Goal: Information Seeking & Learning: Learn about a topic

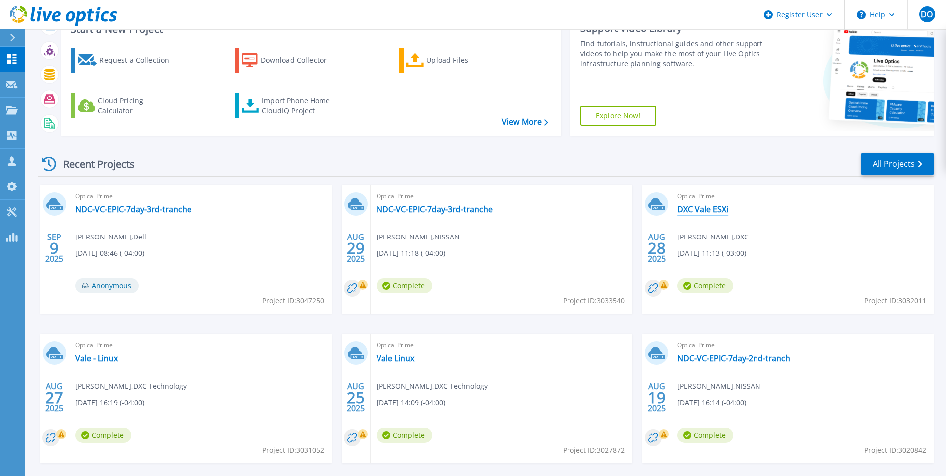
scroll to position [100, 0]
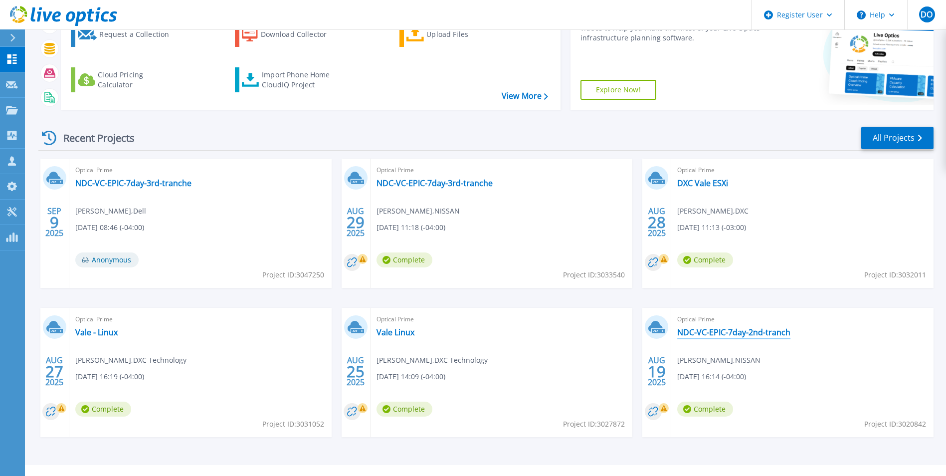
click at [742, 334] on link "NDC-VC-EPIC-7day-2nd-tranch" at bounding box center [733, 332] width 113 height 10
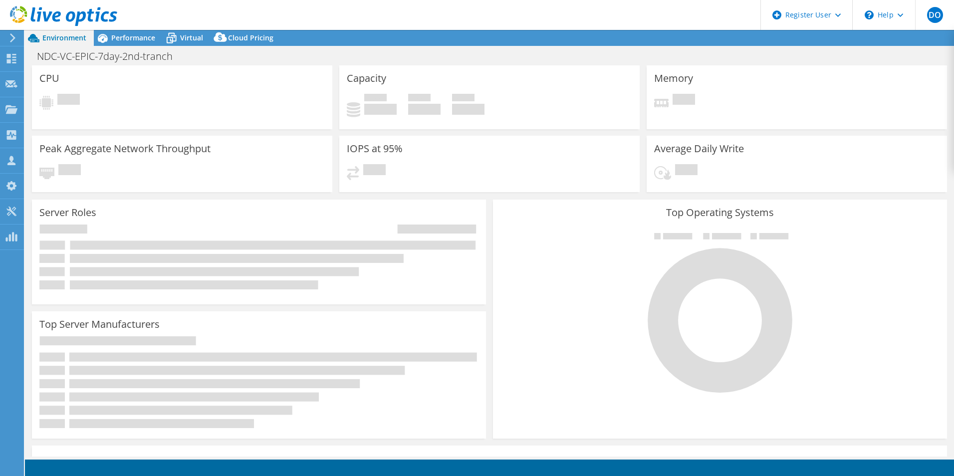
select select "USD"
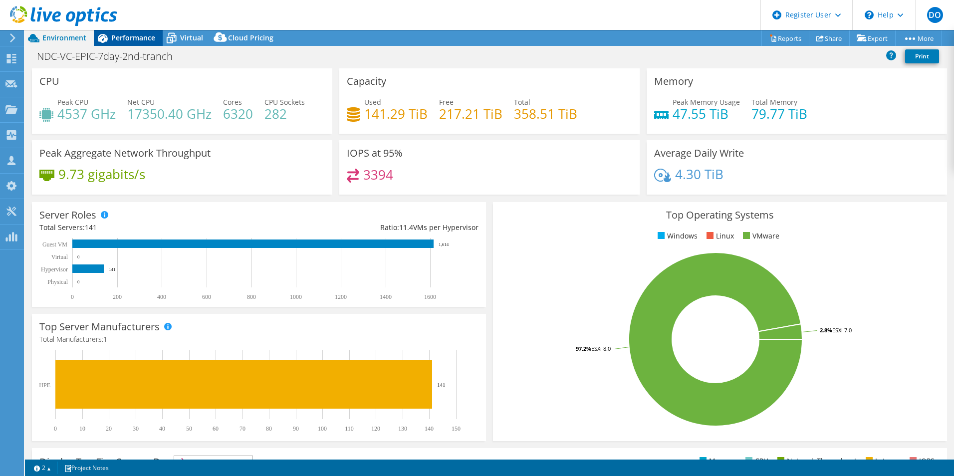
click at [133, 40] on span "Performance" at bounding box center [133, 37] width 44 height 9
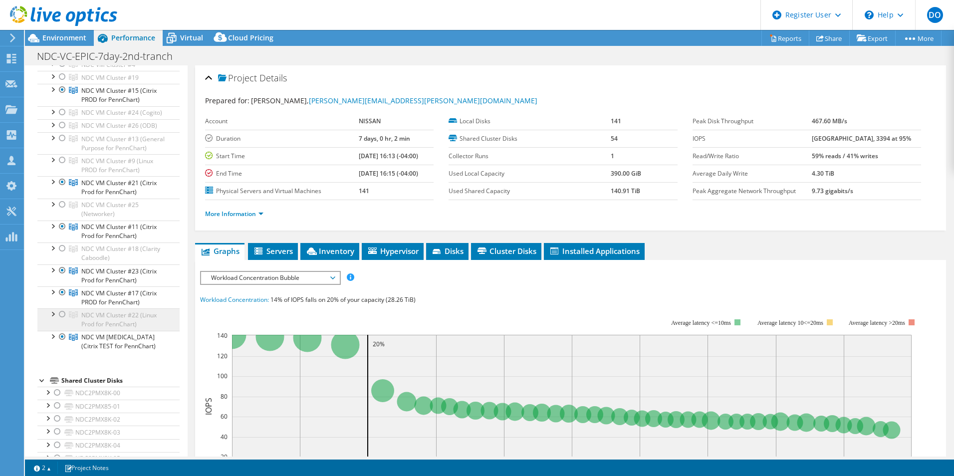
scroll to position [150, 0]
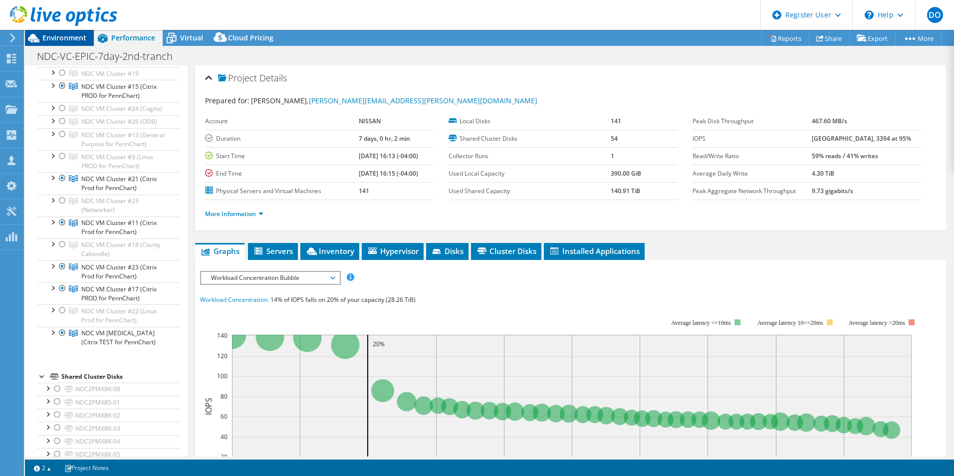
click at [43, 37] on span "Environment" at bounding box center [64, 37] width 44 height 9
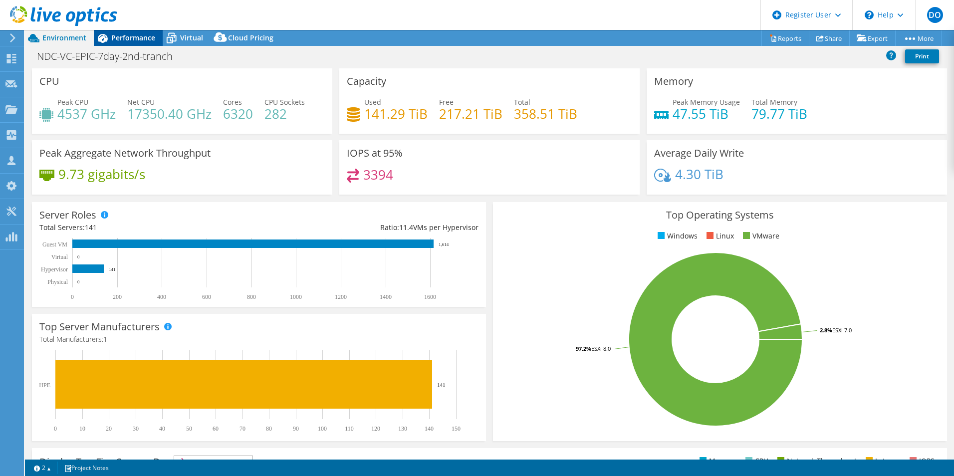
click at [134, 37] on span "Performance" at bounding box center [133, 37] width 44 height 9
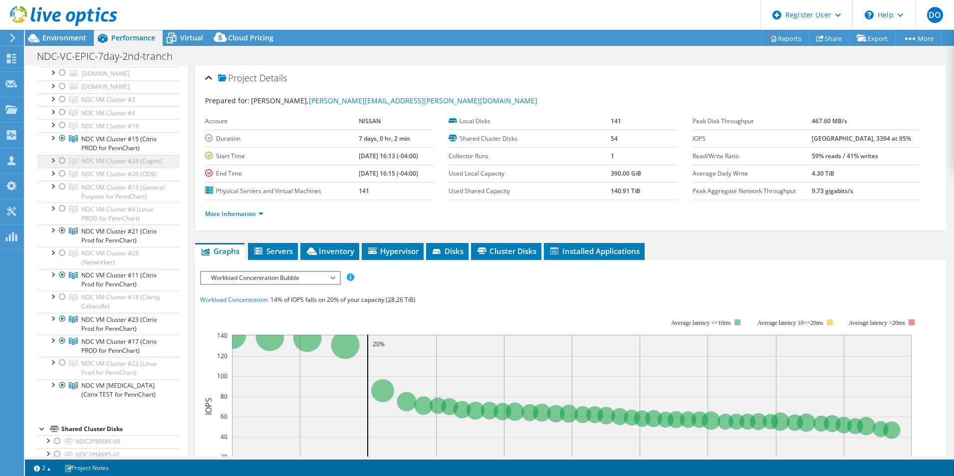
scroll to position [0, 0]
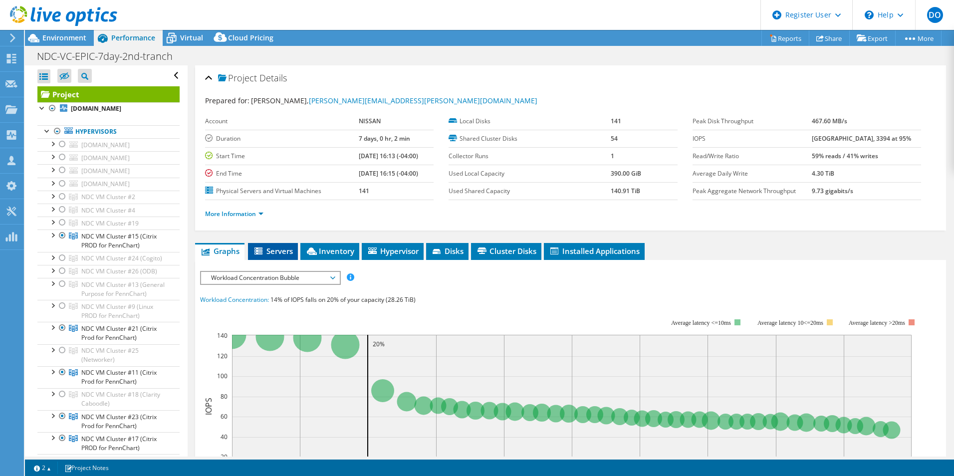
click at [279, 251] on span "Servers" at bounding box center [273, 251] width 40 height 10
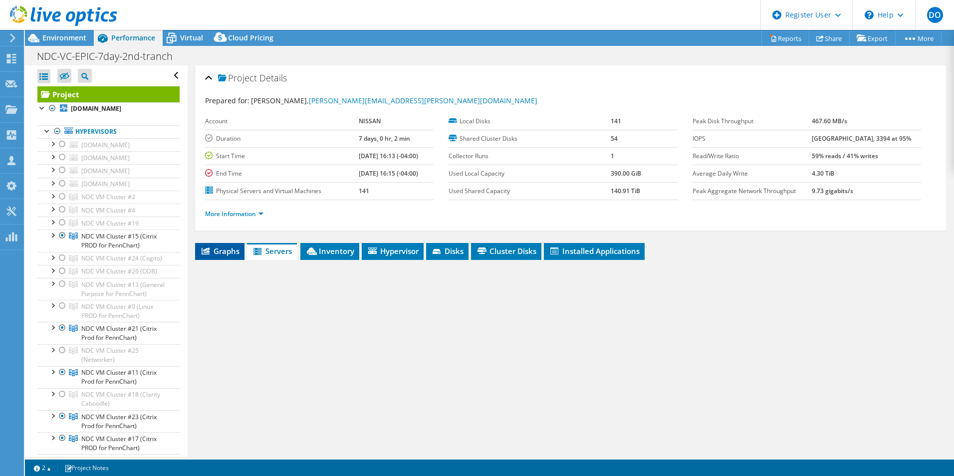
click at [215, 254] on span "Graphs" at bounding box center [219, 251] width 39 height 10
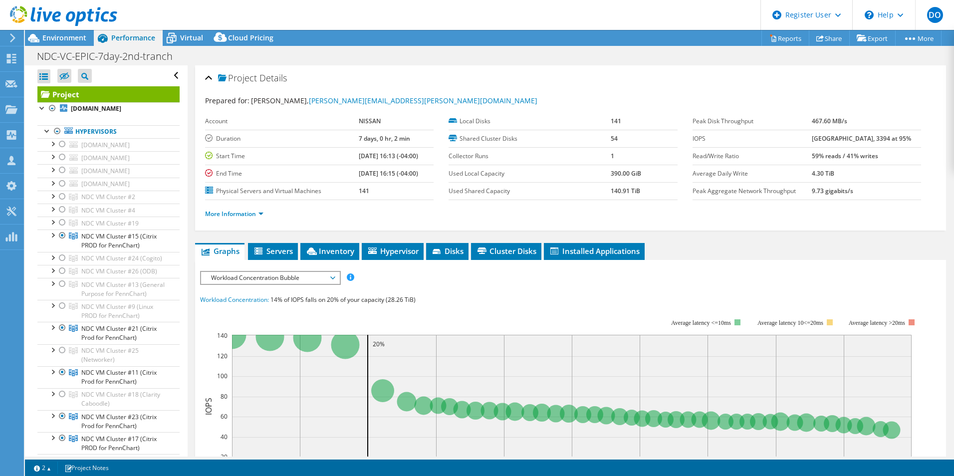
click at [335, 278] on icon at bounding box center [332, 277] width 5 height 3
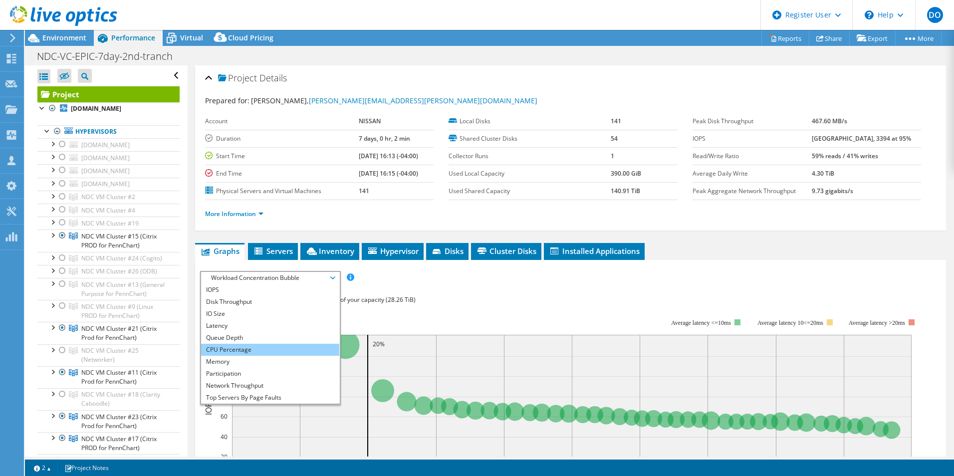
click at [257, 345] on li "CPU Percentage" at bounding box center [270, 350] width 138 height 12
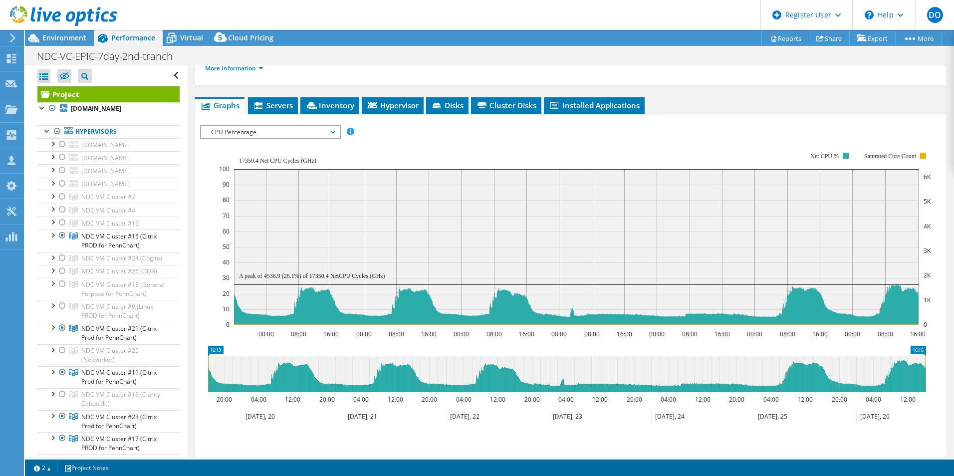
scroll to position [150, 0]
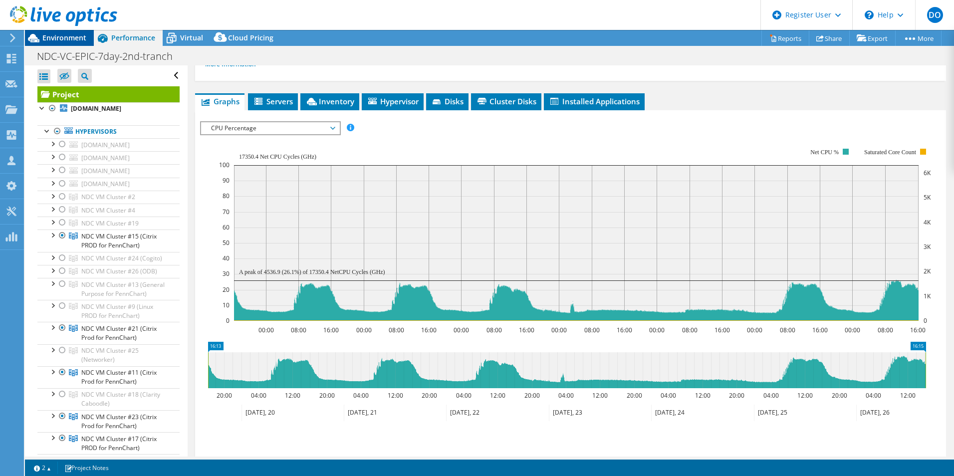
click at [69, 35] on span "Environment" at bounding box center [64, 37] width 44 height 9
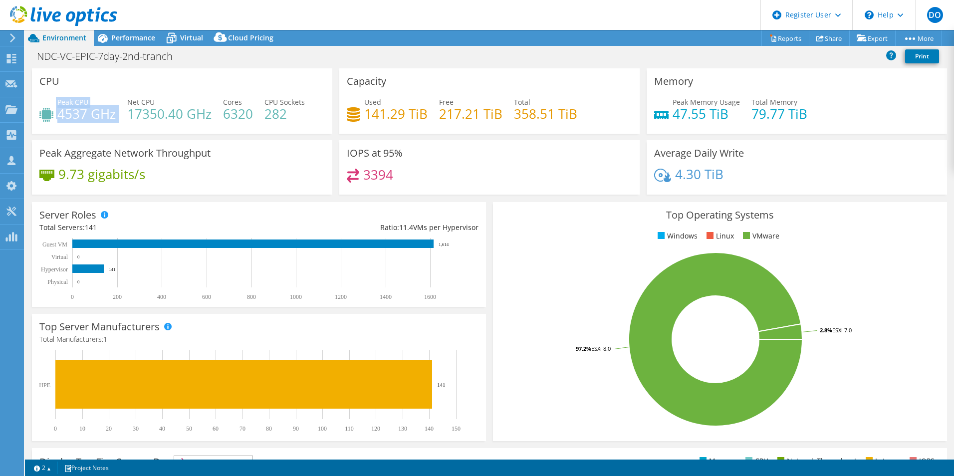
drag, startPoint x: 56, startPoint y: 102, endPoint x: 117, endPoint y: 114, distance: 62.1
click at [117, 114] on div "Peak CPU 4537 GHz Net CPU 17350.40 GHz Cores 6320 CPU Sockets 282" at bounding box center [181, 113] width 285 height 32
drag, startPoint x: 127, startPoint y: 100, endPoint x: 211, endPoint y: 118, distance: 85.7
click at [211, 118] on div "Peak CPU 4537 GHz Net CPU 17350.40 GHz Cores 6320 CPU Sockets 282" at bounding box center [181, 113] width 285 height 32
click at [132, 41] on span "Performance" at bounding box center [133, 37] width 44 height 9
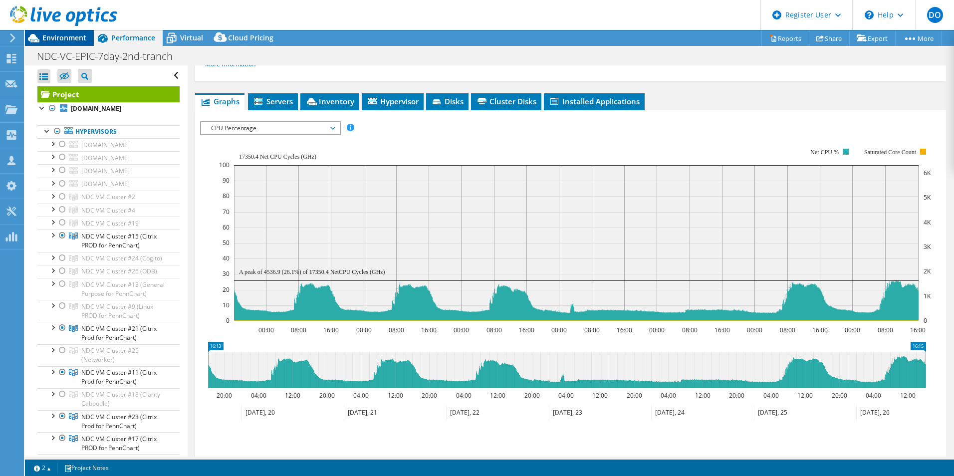
click at [60, 37] on span "Environment" at bounding box center [64, 37] width 44 height 9
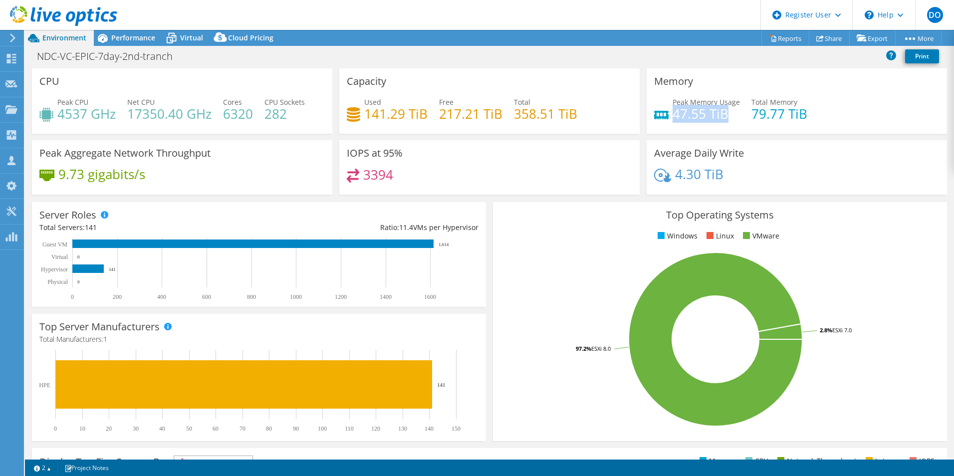
drag, startPoint x: 667, startPoint y: 113, endPoint x: 729, endPoint y: 115, distance: 61.9
click at [728, 115] on h4 "47.55 TiB" at bounding box center [705, 113] width 67 height 11
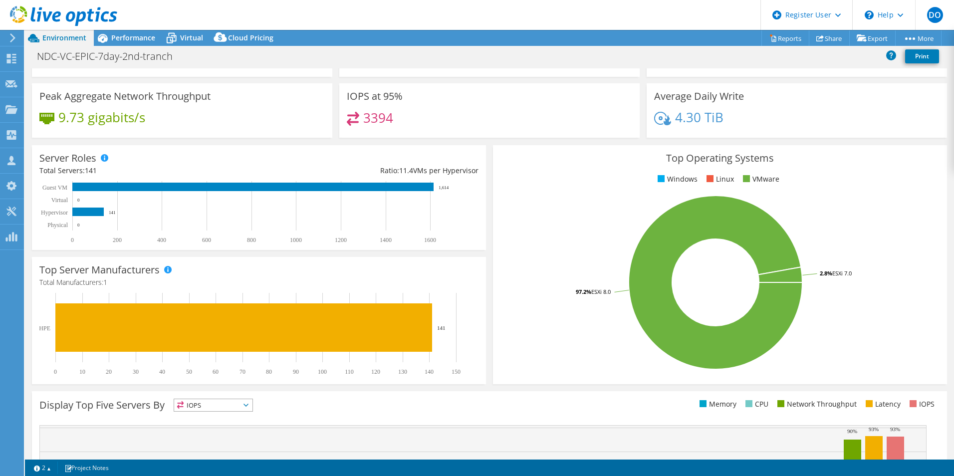
scroll to position [0, 0]
